Goal: Information Seeking & Learning: Learn about a topic

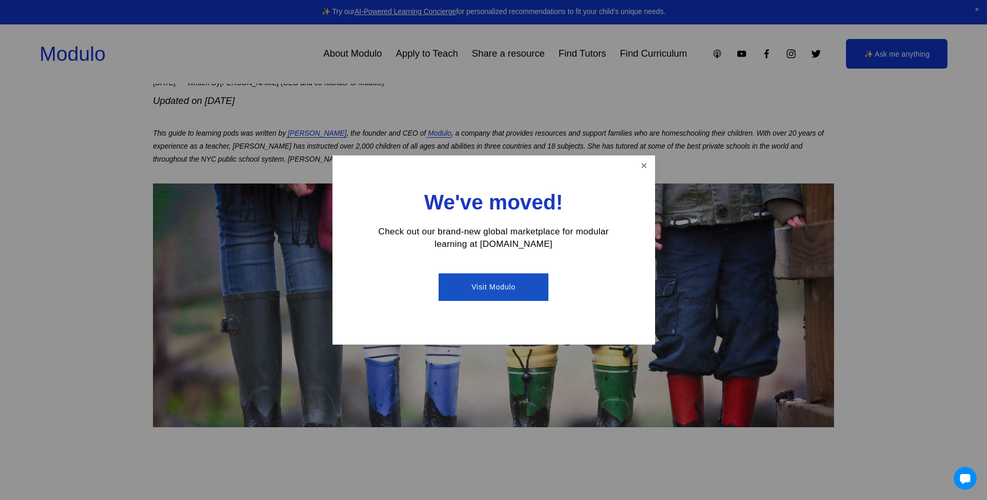
scroll to position [156, 0]
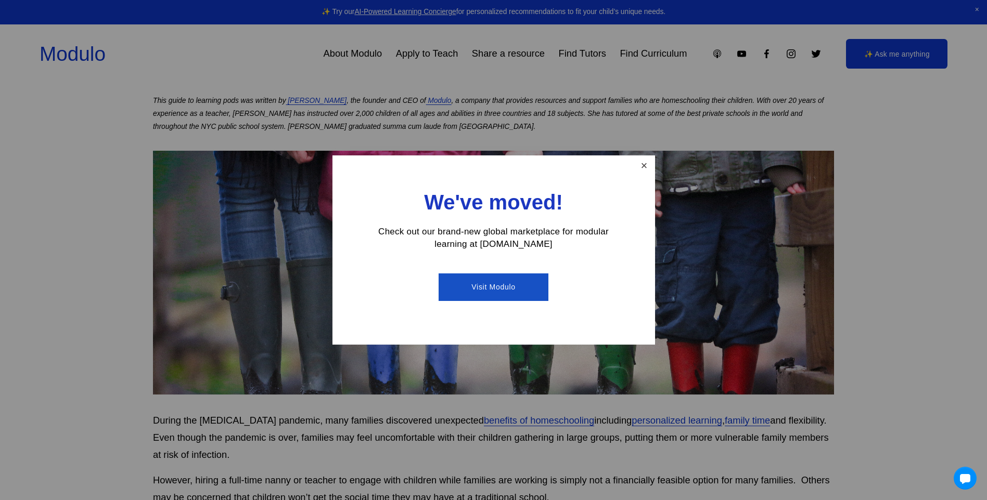
click at [642, 162] on link "Close" at bounding box center [643, 166] width 18 height 18
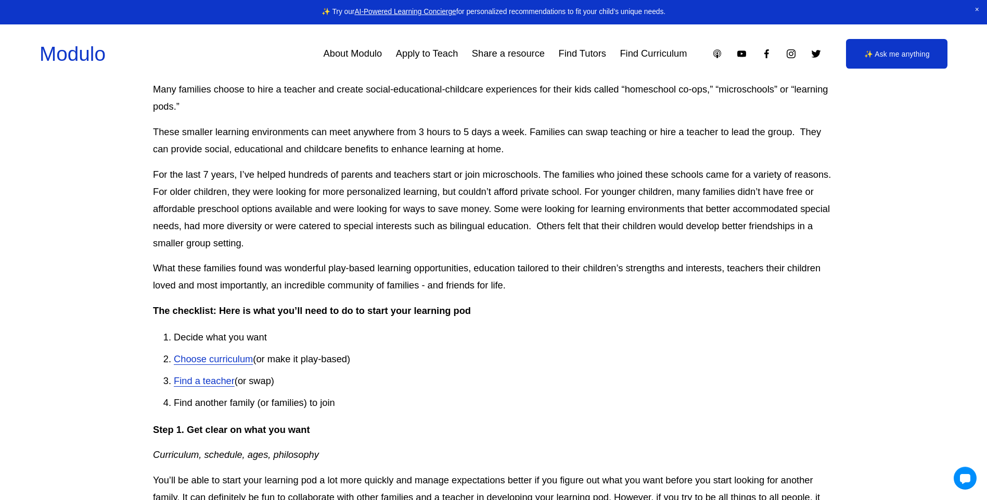
scroll to position [624, 0]
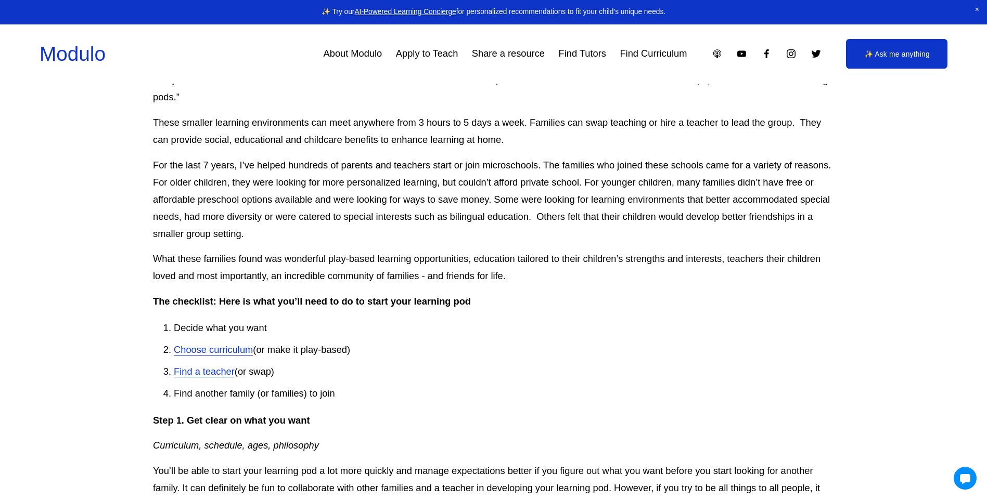
click at [233, 352] on link "Choose curriculum" at bounding box center [213, 349] width 79 height 11
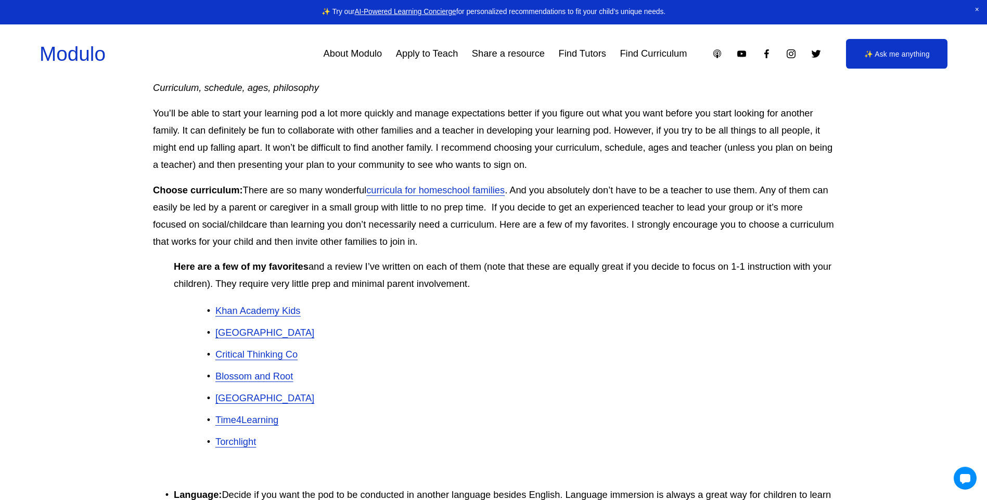
scroll to position [988, 0]
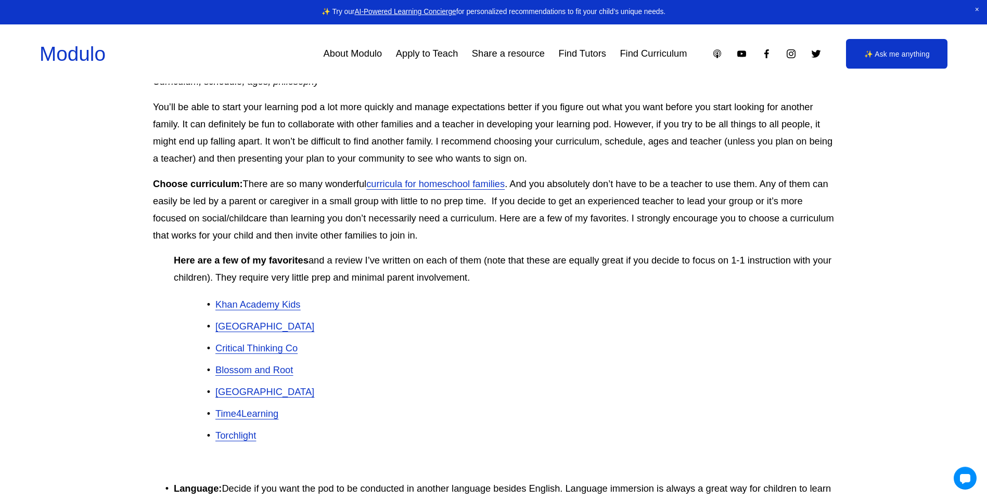
click at [264, 303] on span "Khan Academy Kids" at bounding box center [257, 304] width 85 height 11
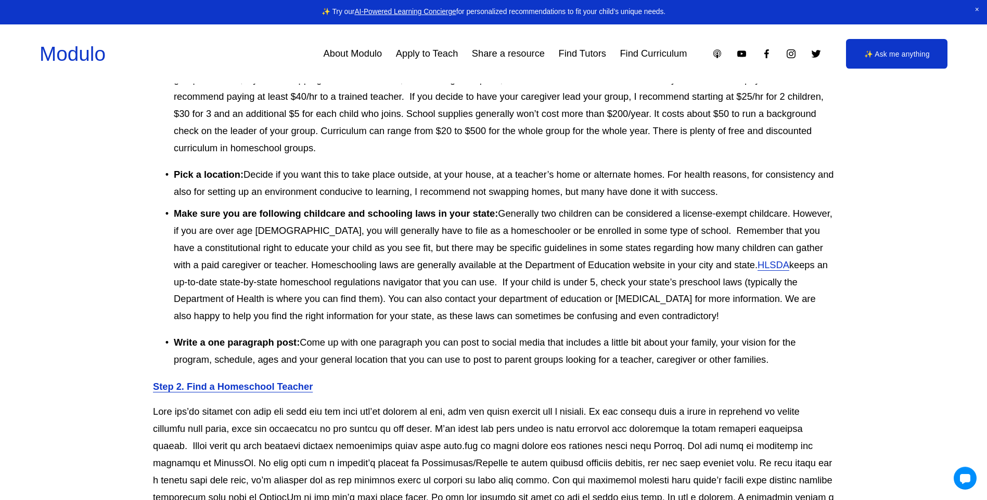
scroll to position [1820, 0]
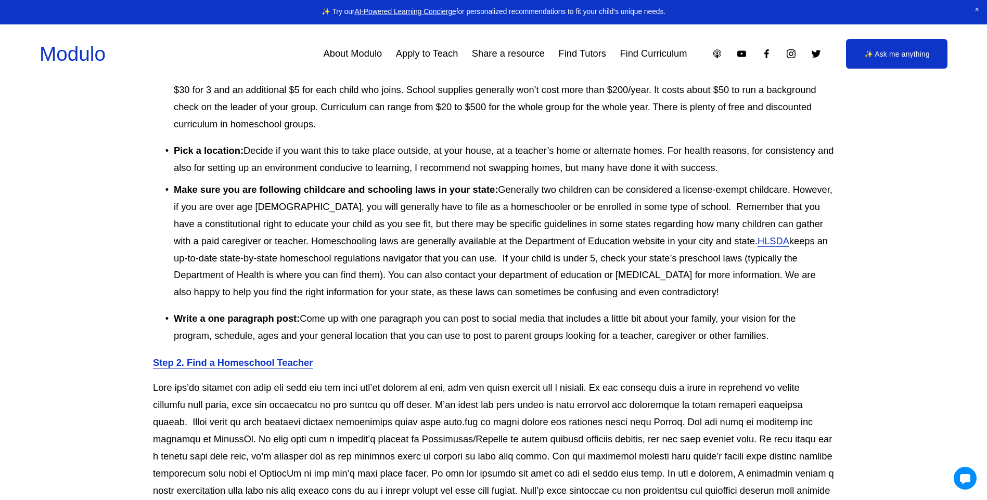
click at [757, 243] on link "HLSDA" at bounding box center [773, 241] width 32 height 11
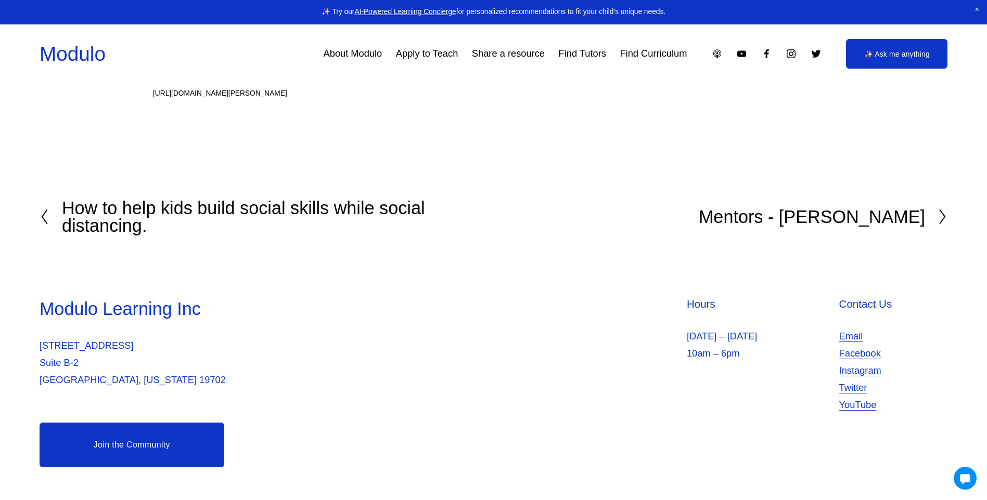
scroll to position [3371, 0]
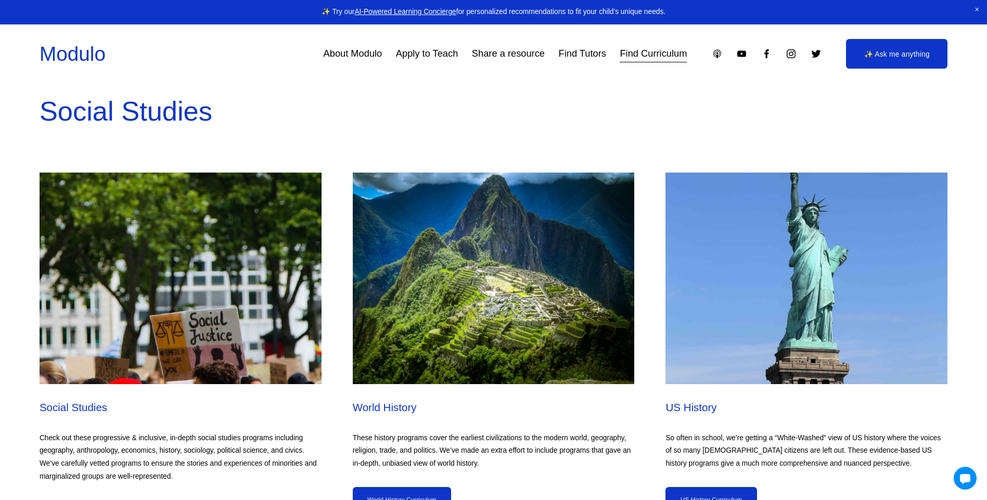
scroll to position [4680, 0]
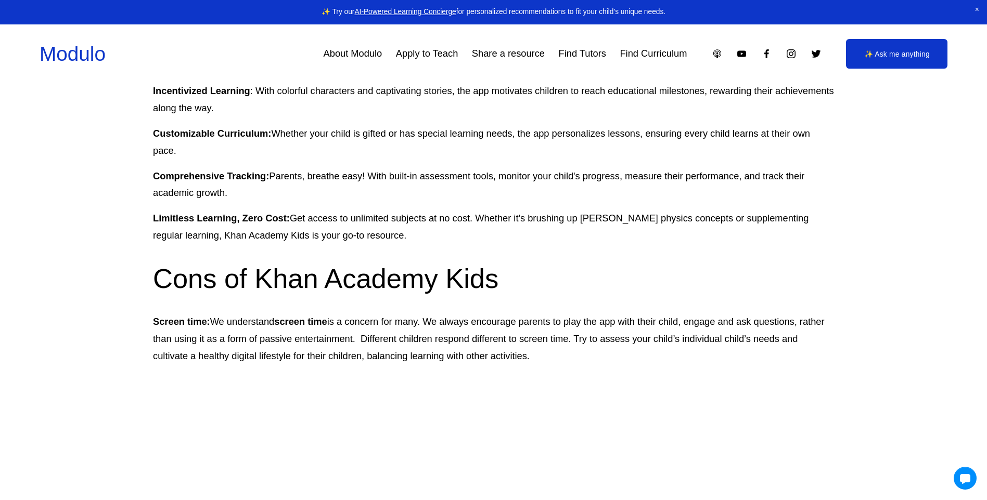
scroll to position [1196, 0]
